Goal: Transaction & Acquisition: Purchase product/service

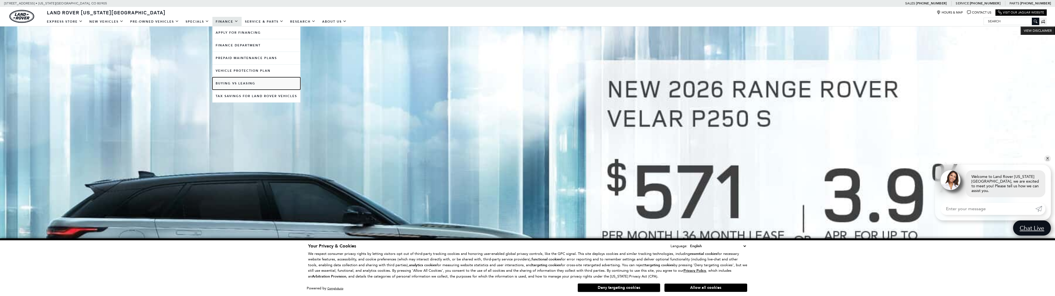
click at [257, 86] on link "Buying vs Leasing" at bounding box center [256, 83] width 88 height 12
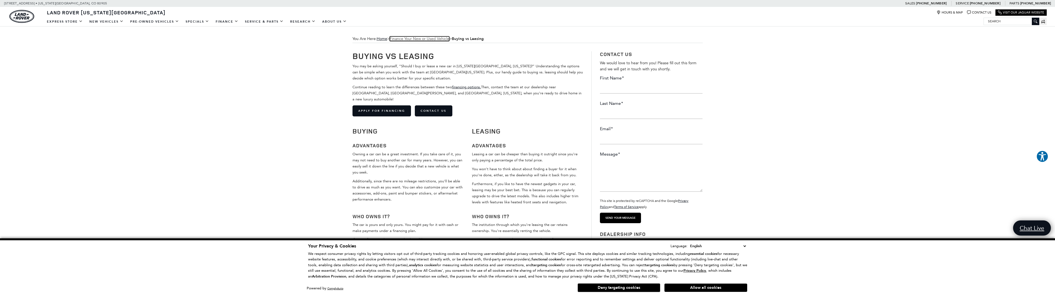
click at [408, 41] on link "Finance Your New or Used Vehicle" at bounding box center [420, 38] width 60 height 5
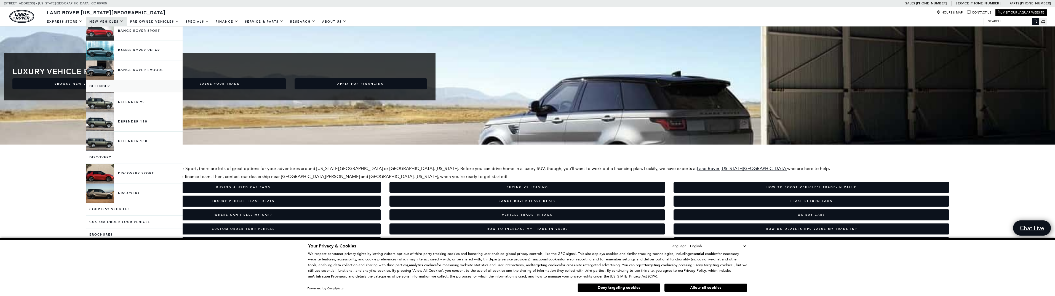
scroll to position [55, 0]
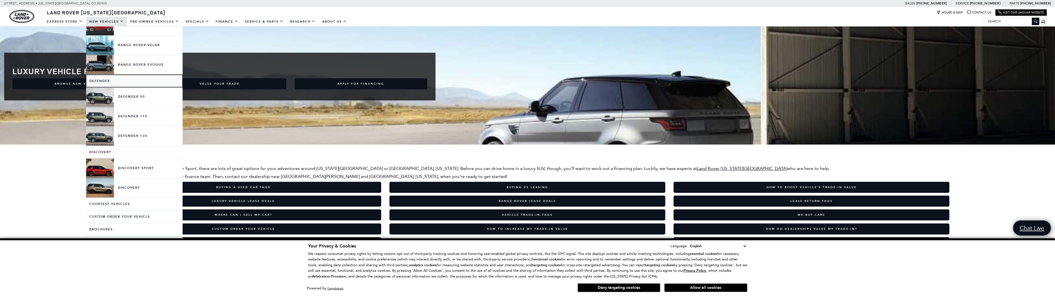
click at [102, 79] on link "Defender" at bounding box center [134, 81] width 96 height 12
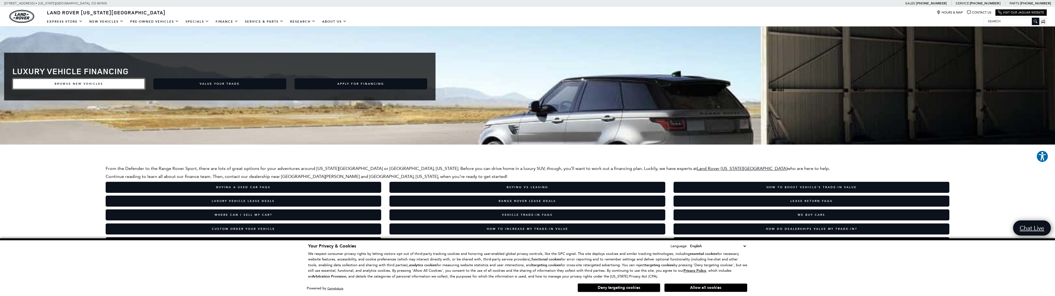
click at [98, 85] on link "Browse New Vehicles" at bounding box center [78, 83] width 133 height 11
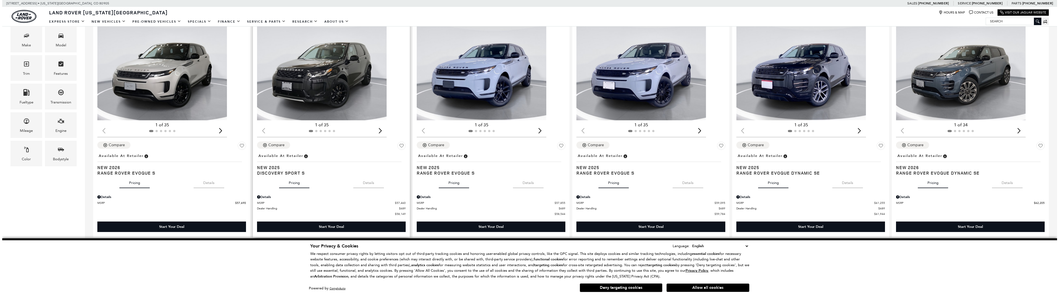
scroll to position [110, 0]
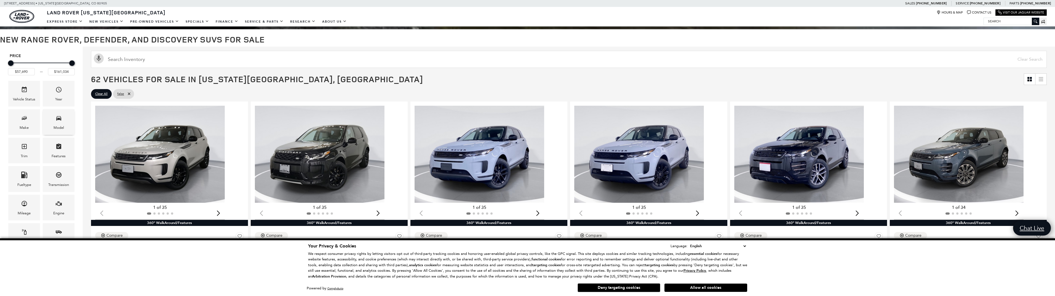
click at [49, 124] on div "Model" at bounding box center [59, 122] width 32 height 26
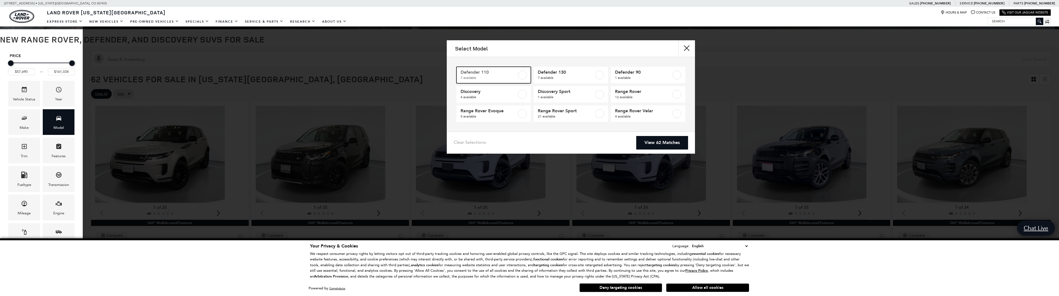
click at [524, 78] on label at bounding box center [522, 75] width 9 height 9
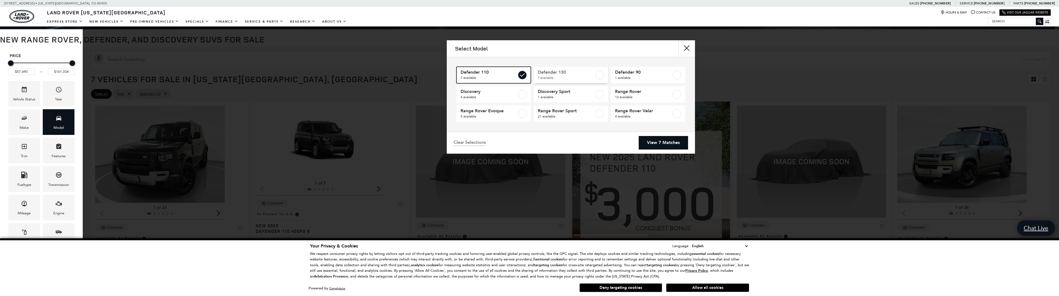
type input "$81,974"
type input "$125,234"
checkbox input "true"
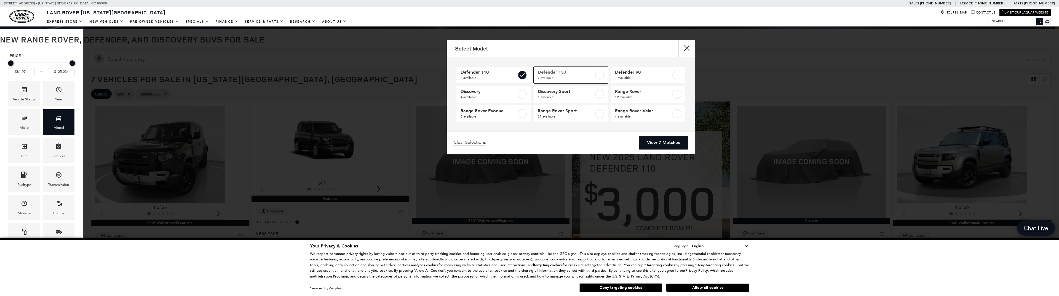
click at [586, 75] on span "7 available" at bounding box center [566, 78] width 56 height 6
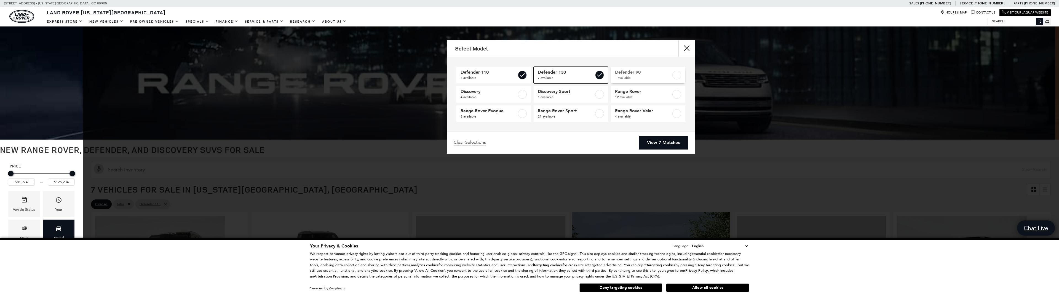
type input "$134,749"
checkbox input "true"
click at [669, 73] on span "Defender 90" at bounding box center [643, 72] width 56 height 6
type input "$65,984"
checkbox input "true"
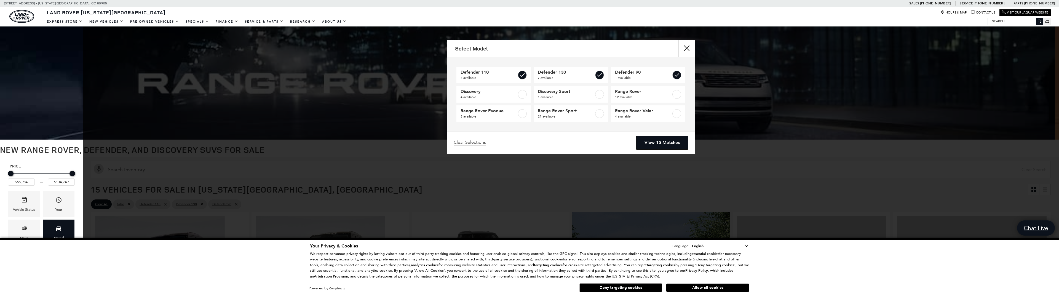
click at [666, 142] on link "View 15 Matches" at bounding box center [662, 143] width 52 height 14
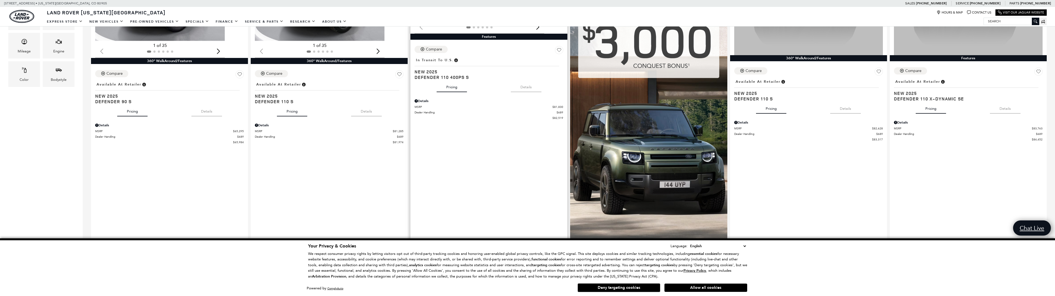
scroll to position [276, 0]
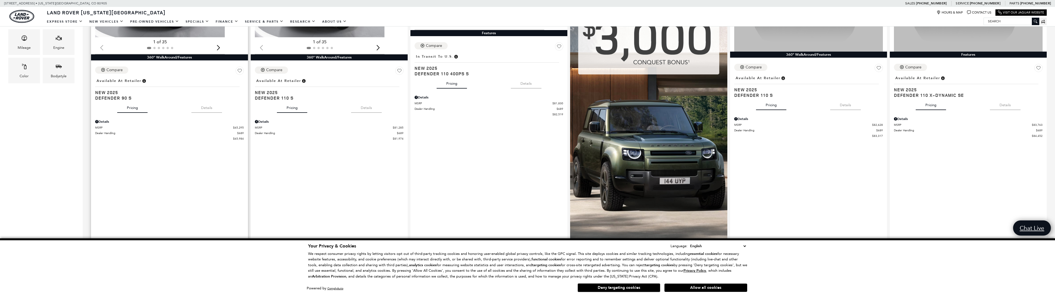
click at [212, 107] on button "Details" at bounding box center [206, 107] width 31 height 12
click at [131, 109] on button "Pricing" at bounding box center [132, 107] width 30 height 12
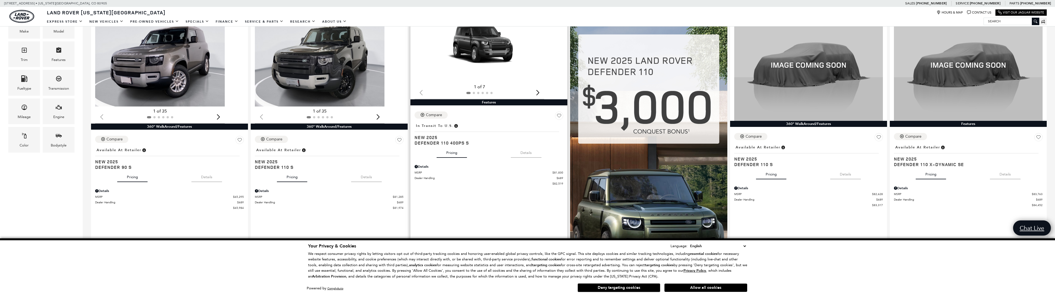
scroll to position [193, 0]
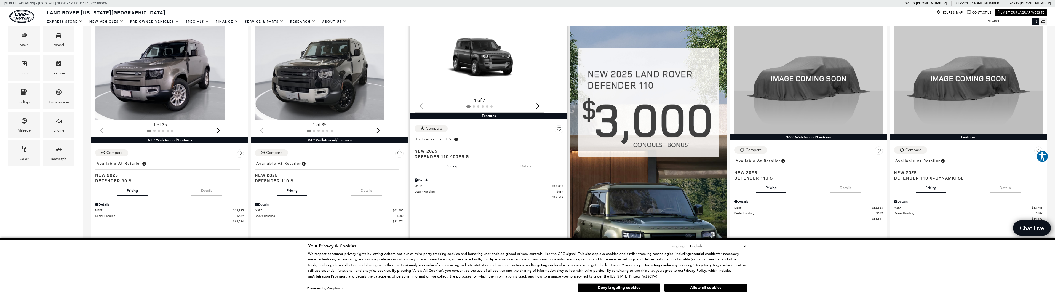
click at [537, 105] on div "Next slide" at bounding box center [537, 106] width 7 height 12
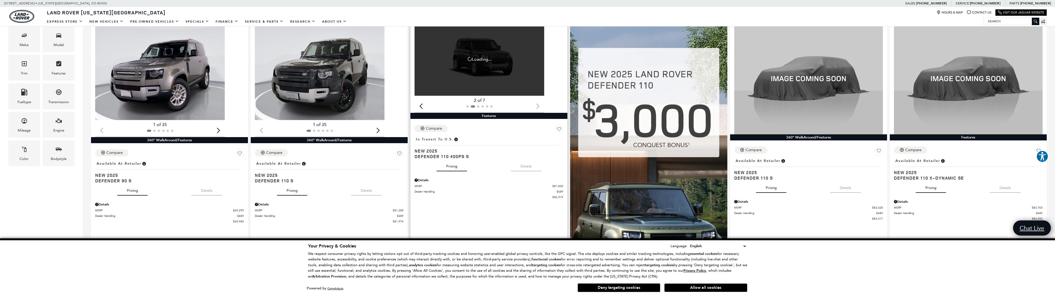
click at [538, 105] on div at bounding box center [479, 106] width 130 height 6
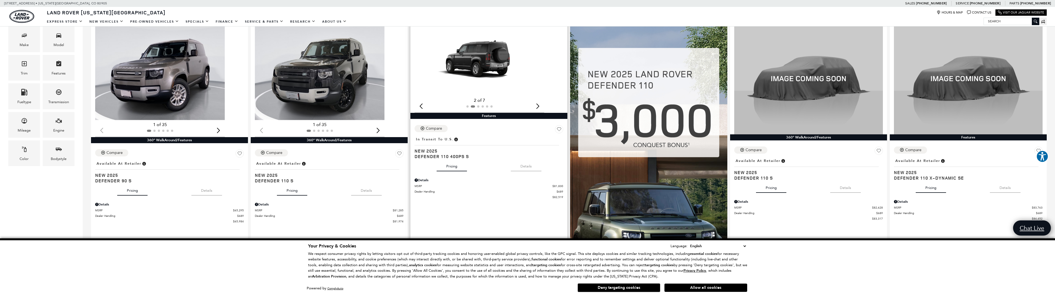
click at [538, 105] on div "Next slide" at bounding box center [537, 106] width 7 height 12
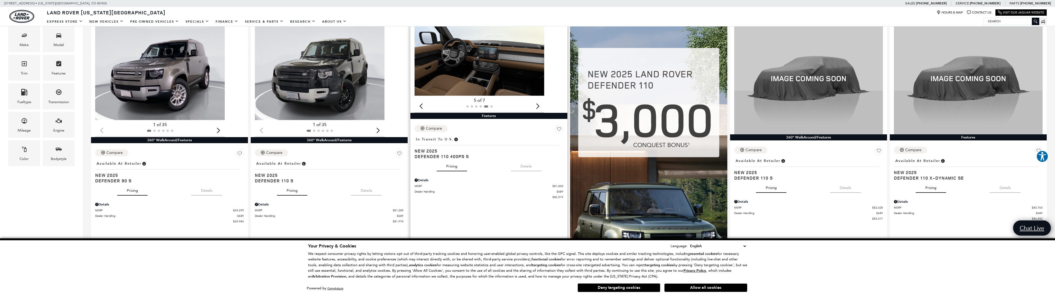
click at [538, 105] on div "Next slide" at bounding box center [537, 106] width 7 height 12
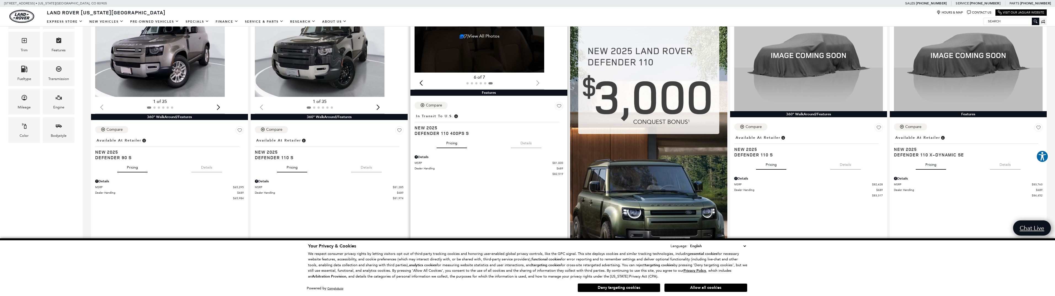
scroll to position [303, 0]
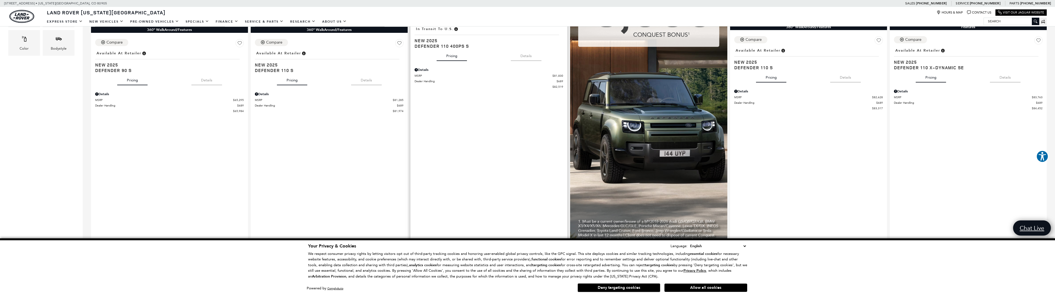
click at [501, 275] on div "Start Your Deal" at bounding box center [488, 277] width 25 height 5
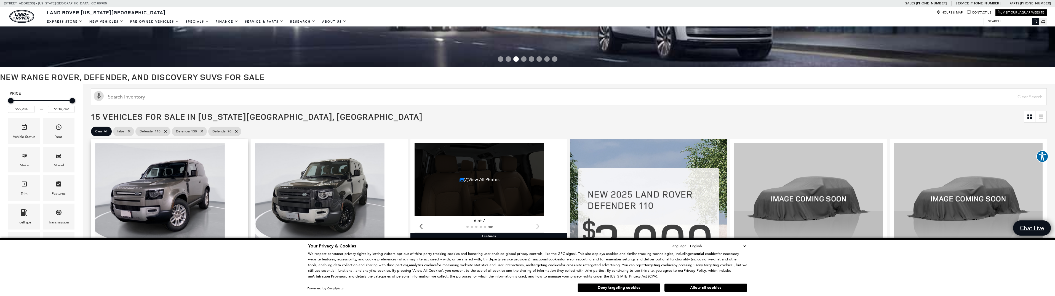
scroll to position [83, 0]
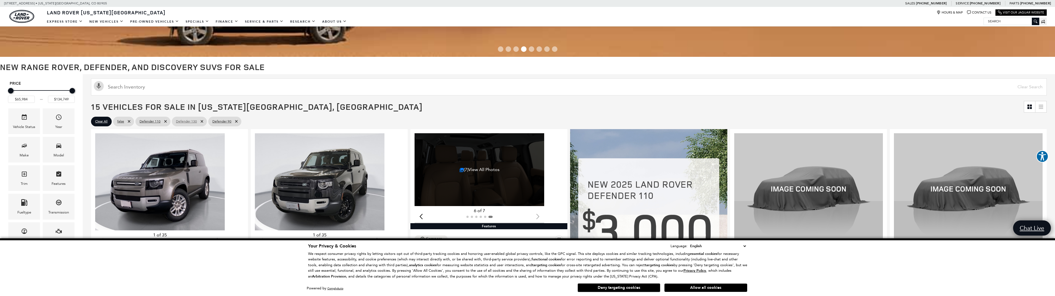
click at [202, 121] on icon at bounding box center [201, 121] width 2 height 2
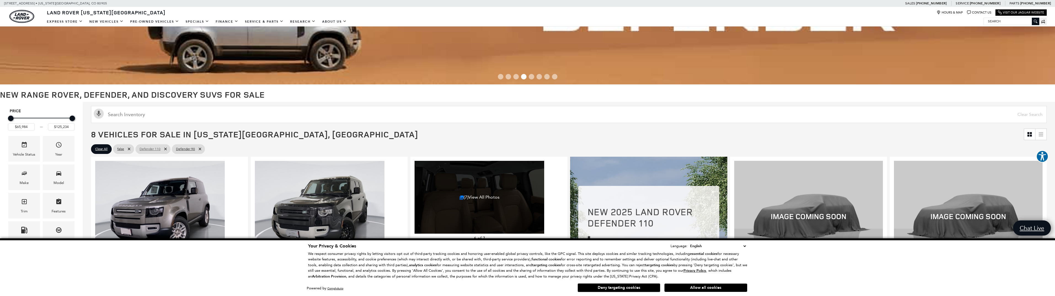
click at [165, 150] on icon at bounding box center [165, 149] width 4 height 4
type input "$65,984"
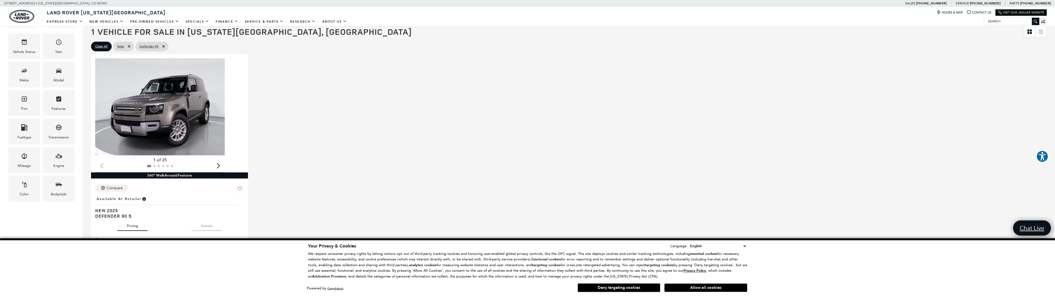
scroll to position [165, 0]
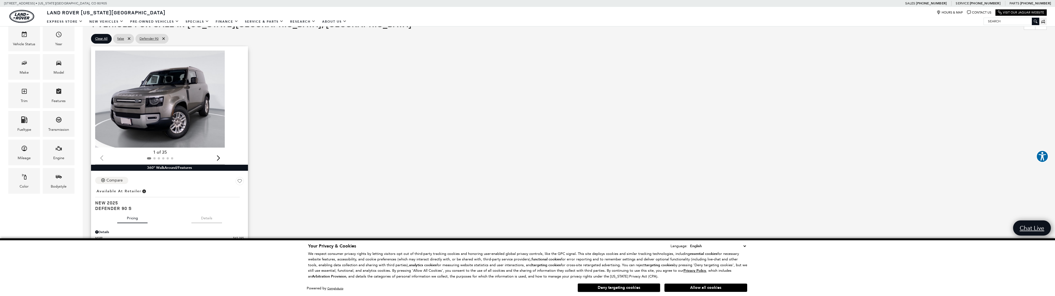
click at [171, 108] on img "1 / 2" at bounding box center [160, 98] width 130 height 97
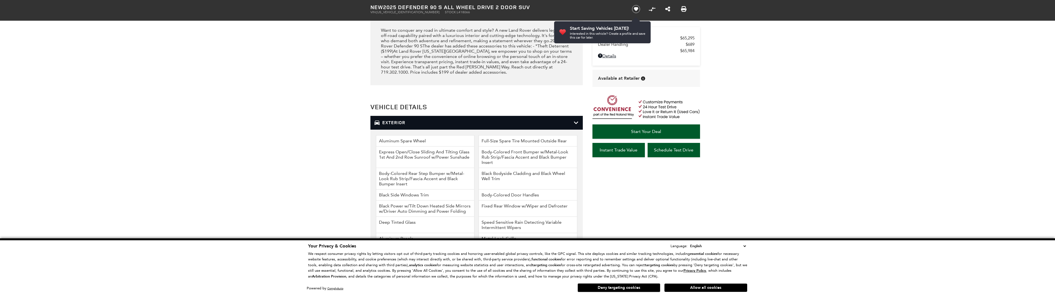
scroll to position [744, 0]
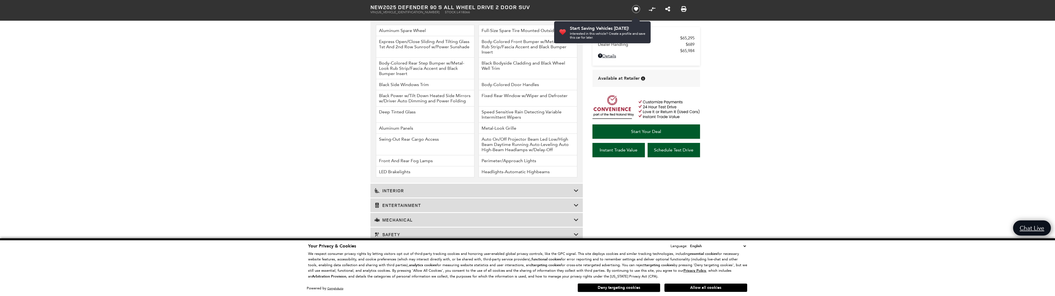
click at [742, 246] on select "English Spanish / Español English / [GEOGRAPHIC_DATA] Korean / 한국어 Vietnamese /…" at bounding box center [717, 246] width 58 height 6
click at [746, 246] on select "English Spanish / Español English / [GEOGRAPHIC_DATA] Korean / 한국어 Vietnamese /…" at bounding box center [717, 246] width 58 height 6
click at [776, 155] on section "Basic Info Exterior: Silicon Silver Drivetrain: All Wheel Drive Interior: [GEOG…" at bounding box center [527, 188] width 1055 height 1496
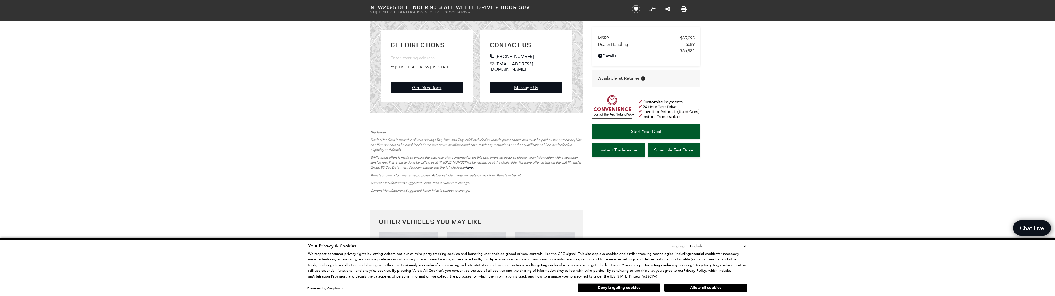
scroll to position [1461, 0]
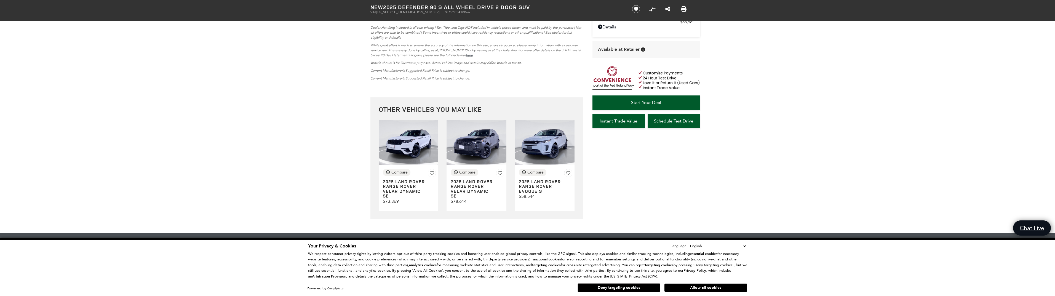
drag, startPoint x: 753, startPoint y: 117, endPoint x: 757, endPoint y: 114, distance: 4.4
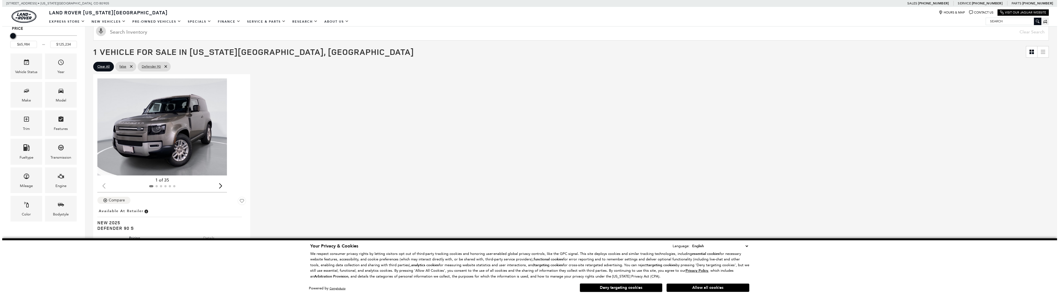
scroll to position [138, 0]
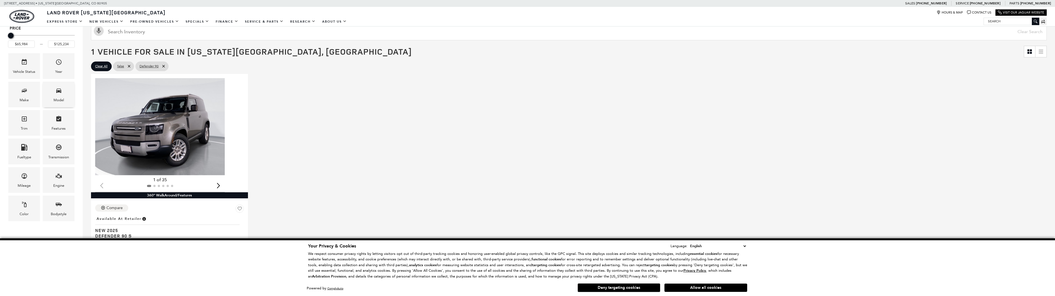
click at [58, 97] on div "Model" at bounding box center [58, 100] width 10 height 6
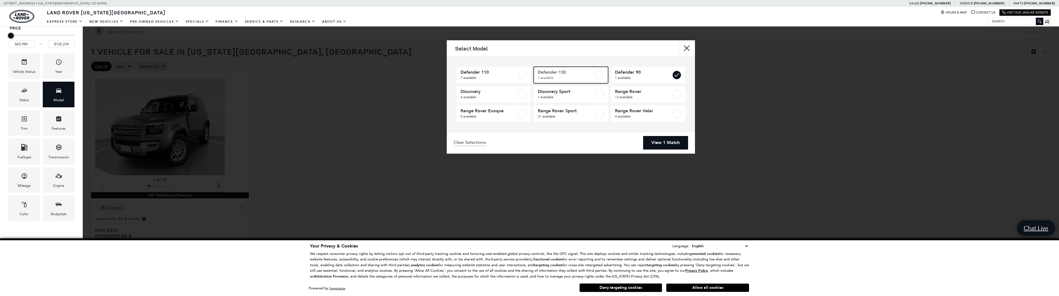
click at [589, 73] on span "Defender 130" at bounding box center [566, 72] width 56 height 6
type input "$134,749"
checkbox input "true"
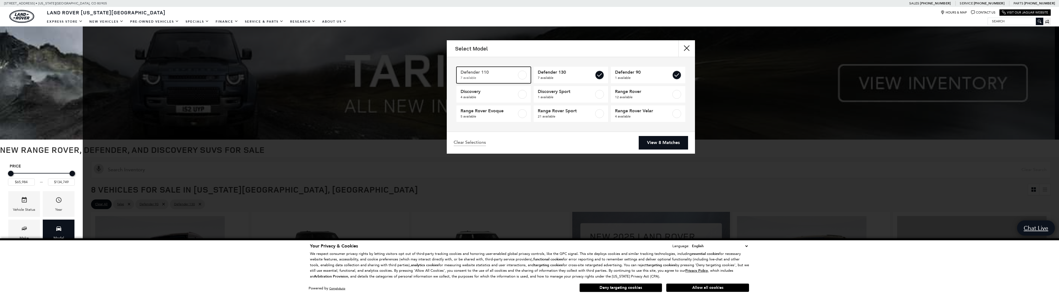
click at [520, 75] on label at bounding box center [522, 75] width 9 height 9
checkbox input "true"
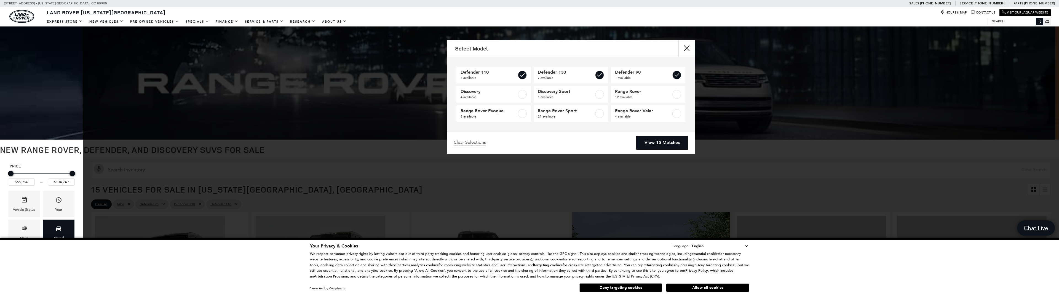
click at [656, 143] on link "View 15 Matches" at bounding box center [662, 143] width 52 height 14
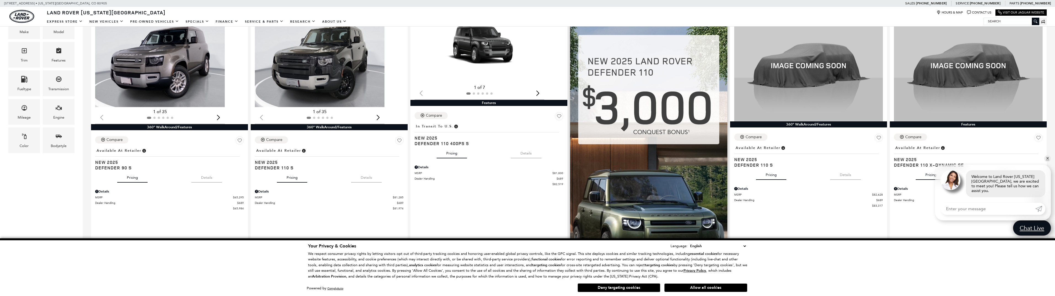
scroll to position [193, 0]
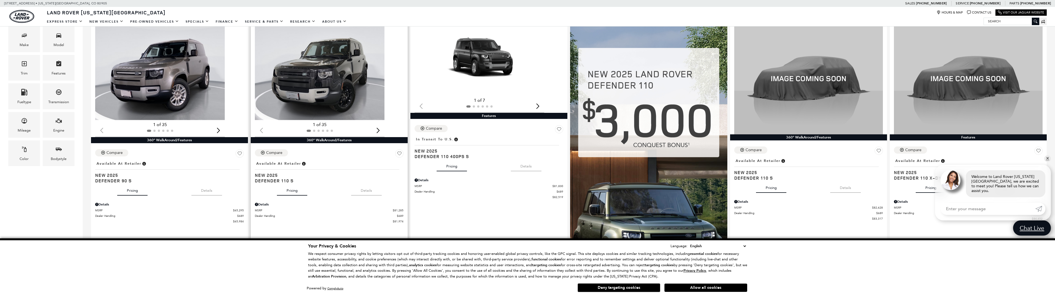
click at [298, 67] on img "1 / 2" at bounding box center [320, 71] width 130 height 97
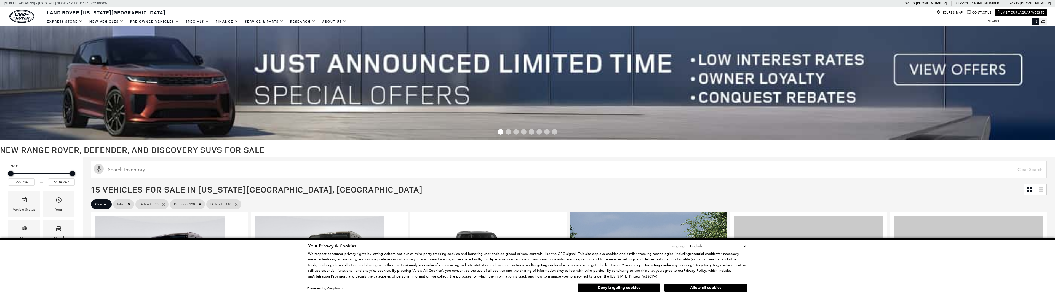
click at [476, 216] on img "1 / 2" at bounding box center [479, 252] width 130 height 73
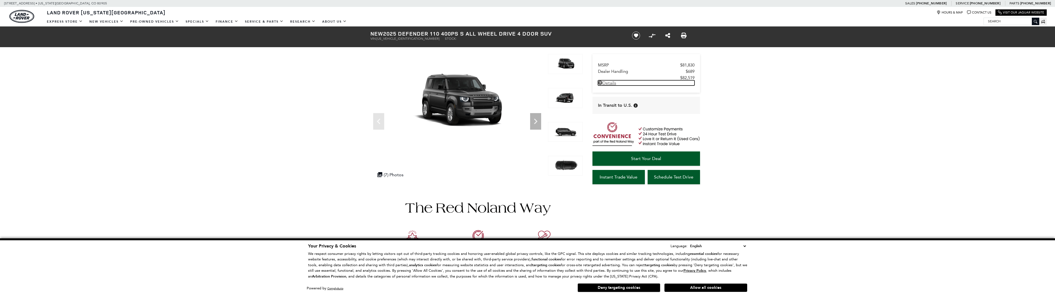
click at [608, 82] on link "Details" at bounding box center [646, 82] width 96 height 5
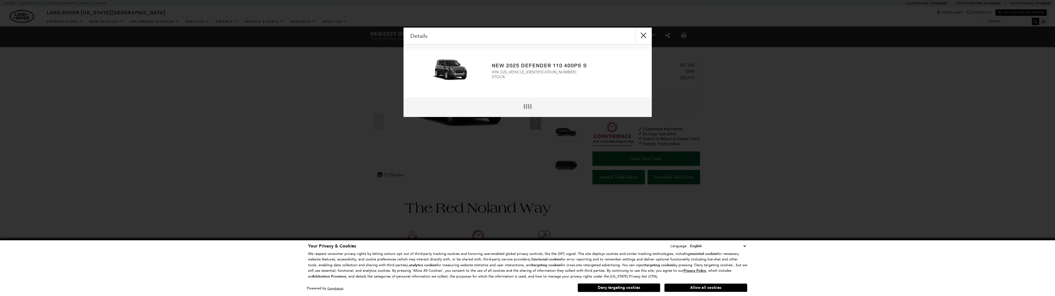
scroll to position [1, 0]
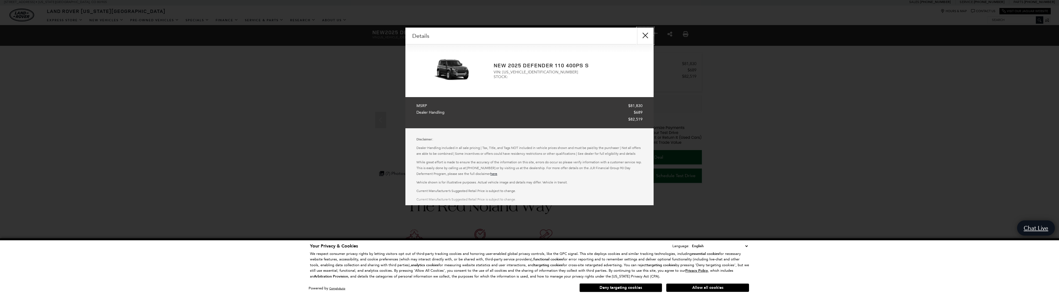
drag, startPoint x: 648, startPoint y: 34, endPoint x: 652, endPoint y: 37, distance: 4.9
click at [648, 33] on button "close" at bounding box center [645, 36] width 17 height 17
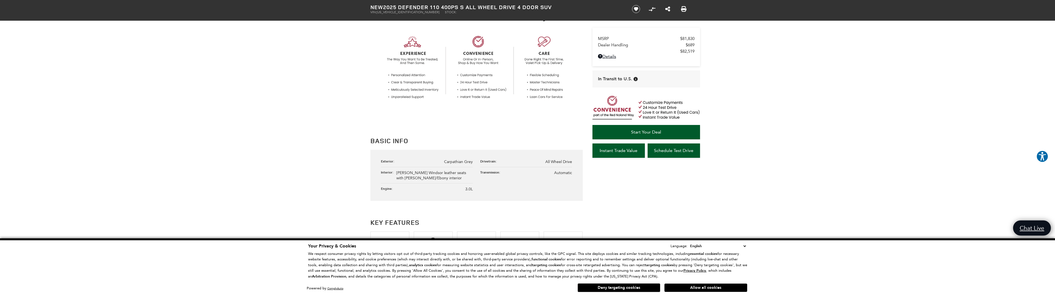
scroll to position [0, 0]
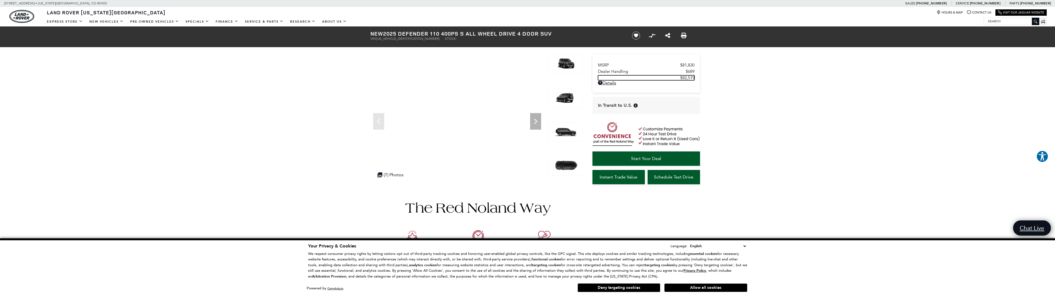
click at [688, 76] on span "$82,519" at bounding box center [687, 77] width 14 height 5
